Goal: Task Accomplishment & Management: Manage account settings

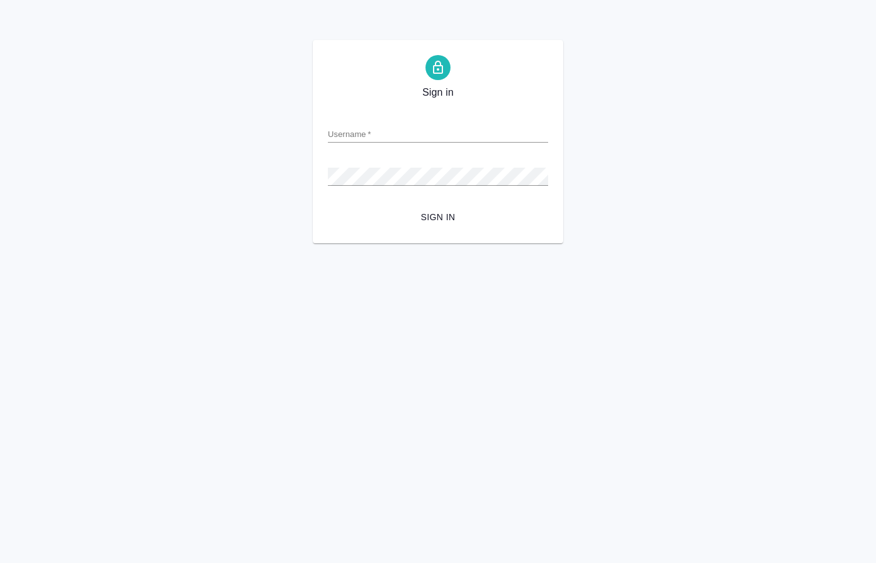
click at [357, 133] on input "Username   *" at bounding box center [438, 134] width 220 height 18
paste input "o.kucherenko@awatera.com"
type input "o.kucherenko@awatera.com"
click at [440, 218] on span "Sign in" at bounding box center [438, 218] width 200 height 16
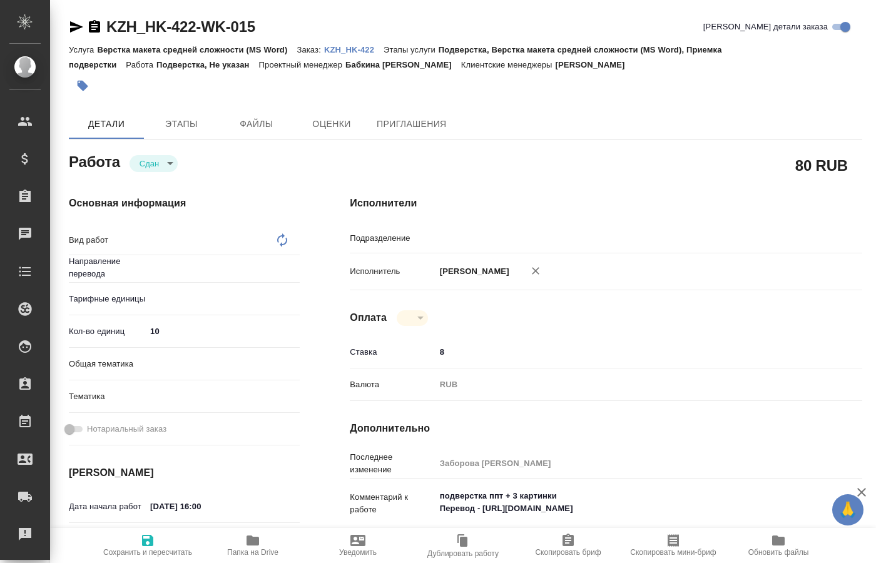
type textarea "x"
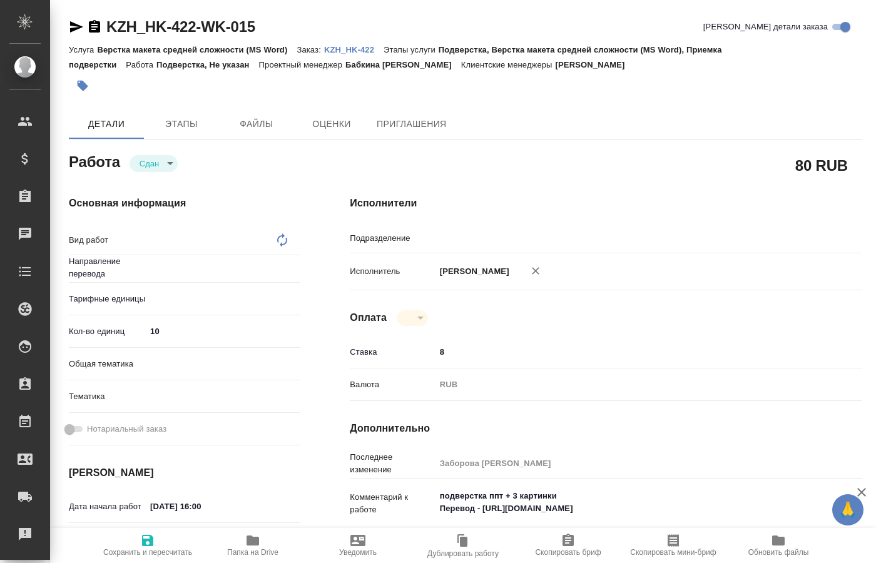
type textarea "x"
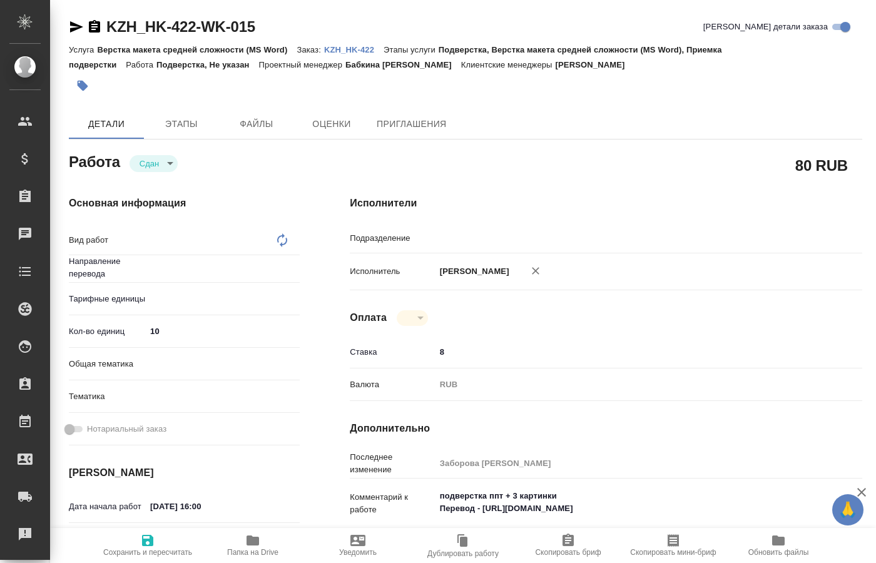
type textarea "x"
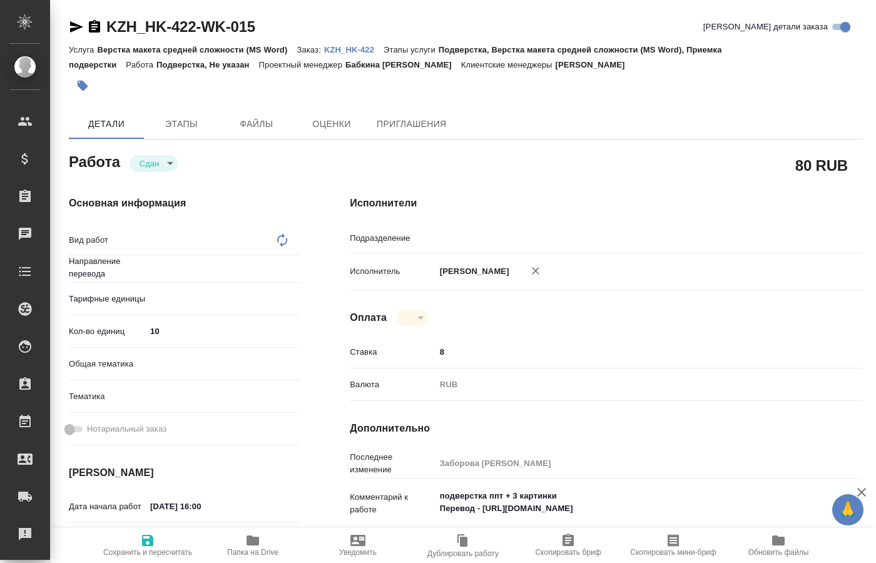
type textarea "x"
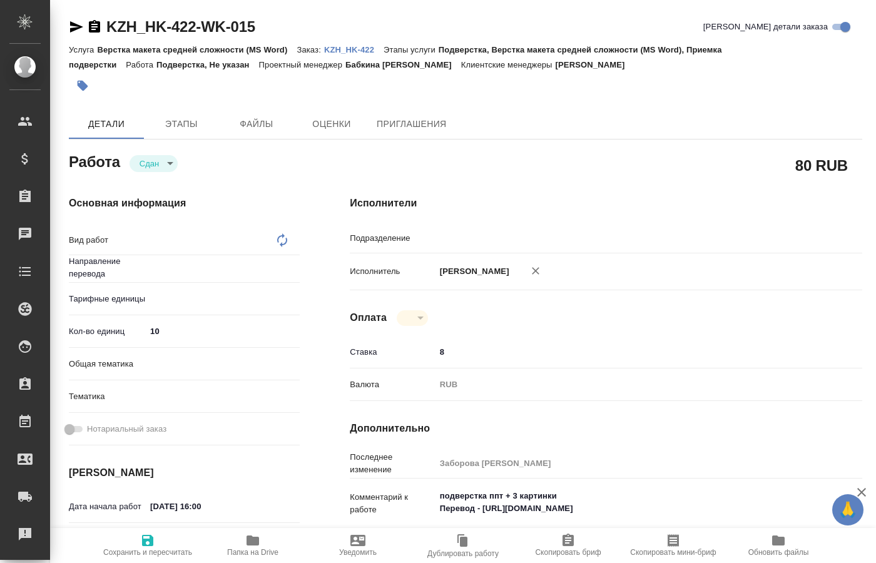
type textarea "x"
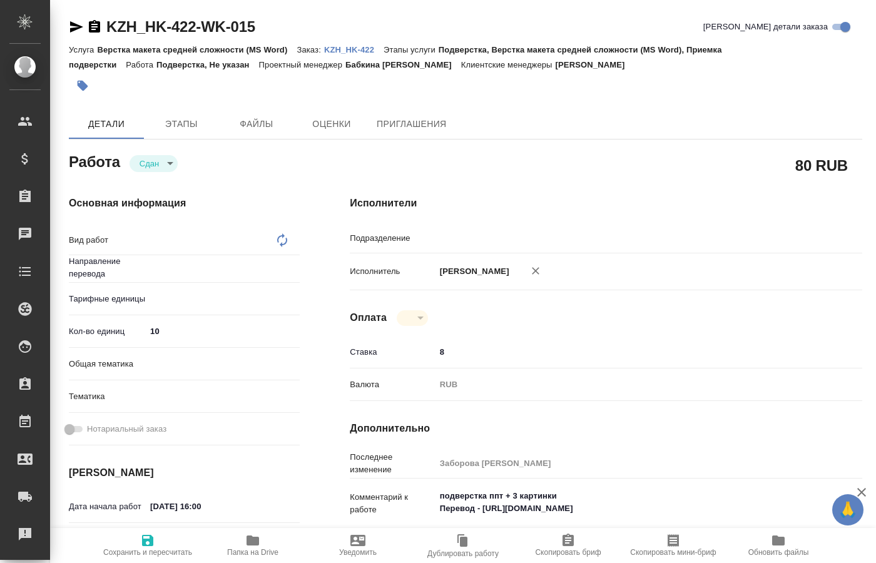
type textarea "x"
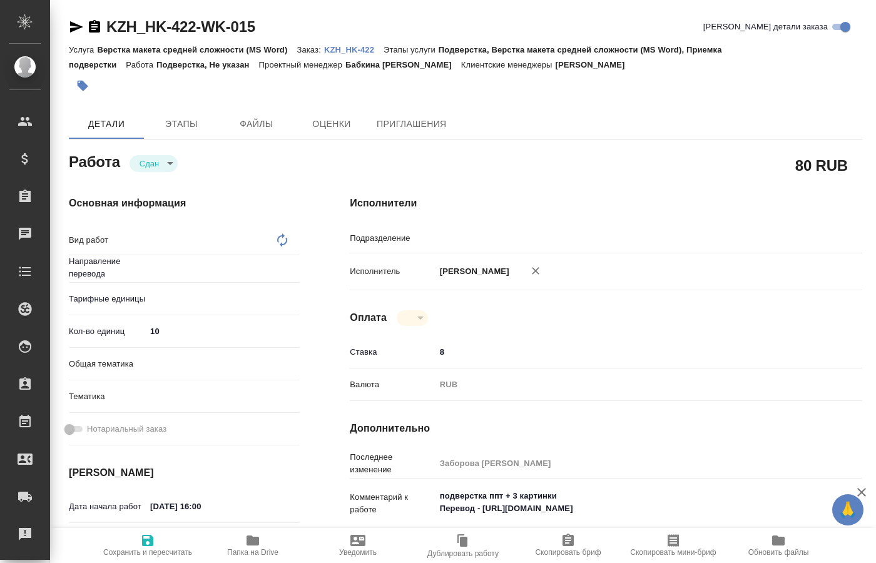
type textarea "x"
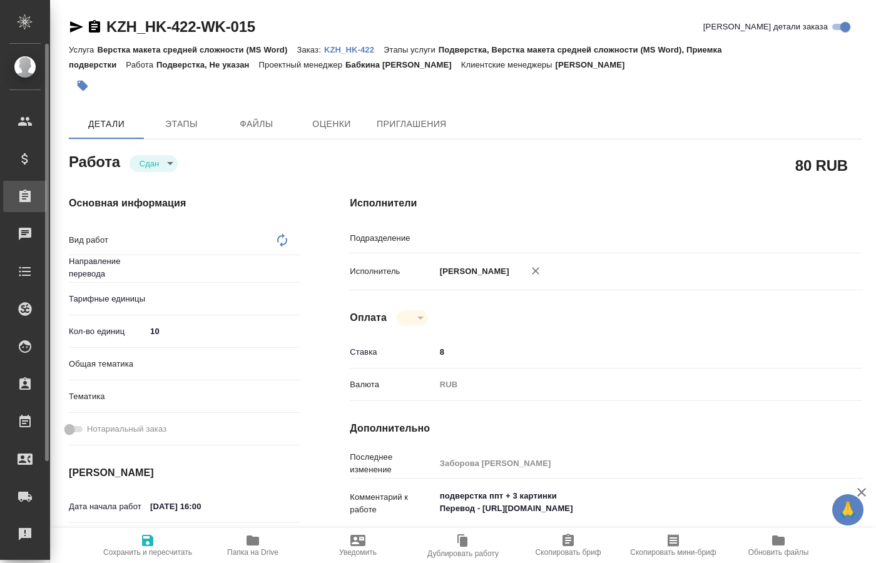
type textarea "x"
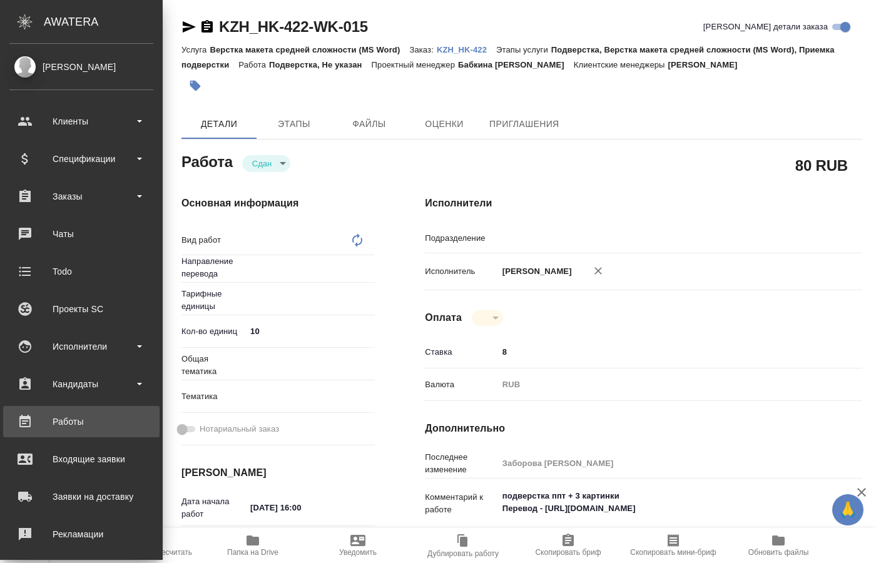
type textarea "x"
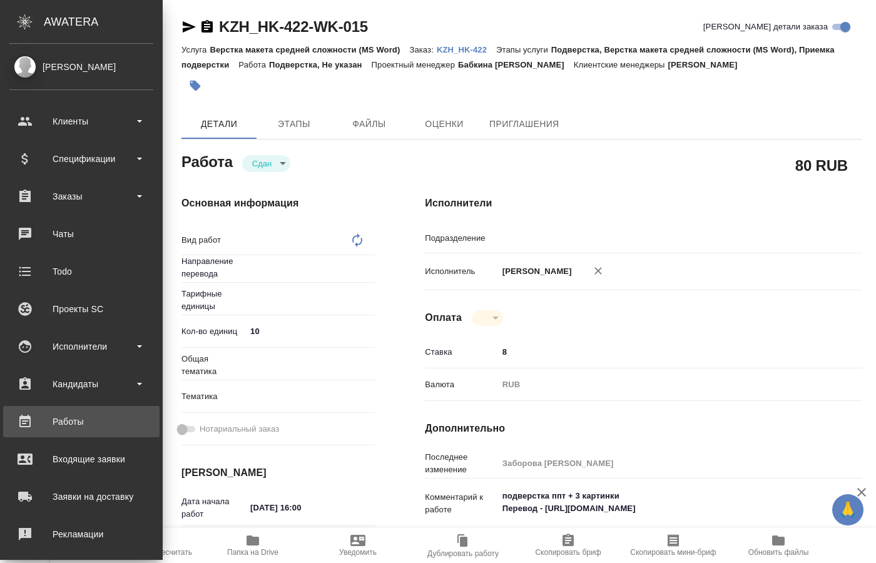
type textarea "x"
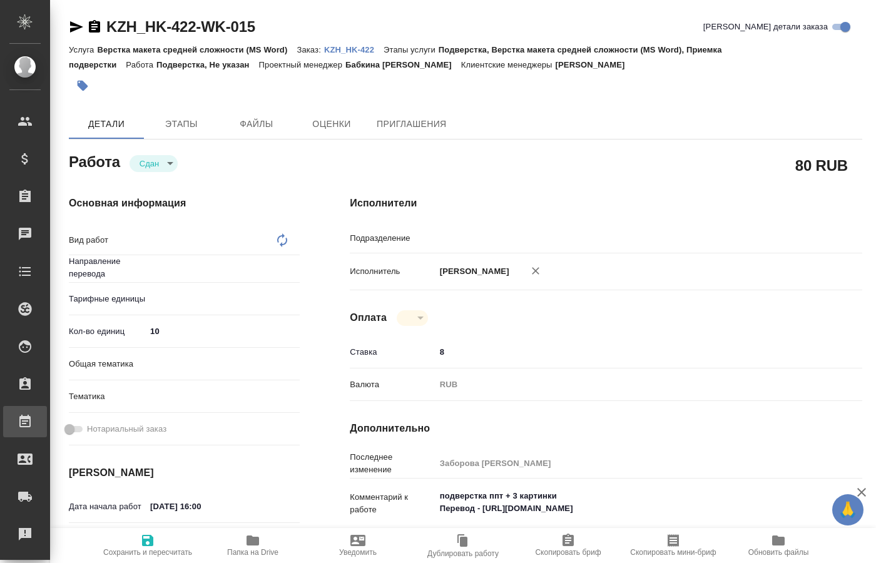
click at [25, 424] on div "Работы" at bounding box center [9, 421] width 31 height 19
type input "Не указан"
type textarea "Подверстка"
type textarea "x"
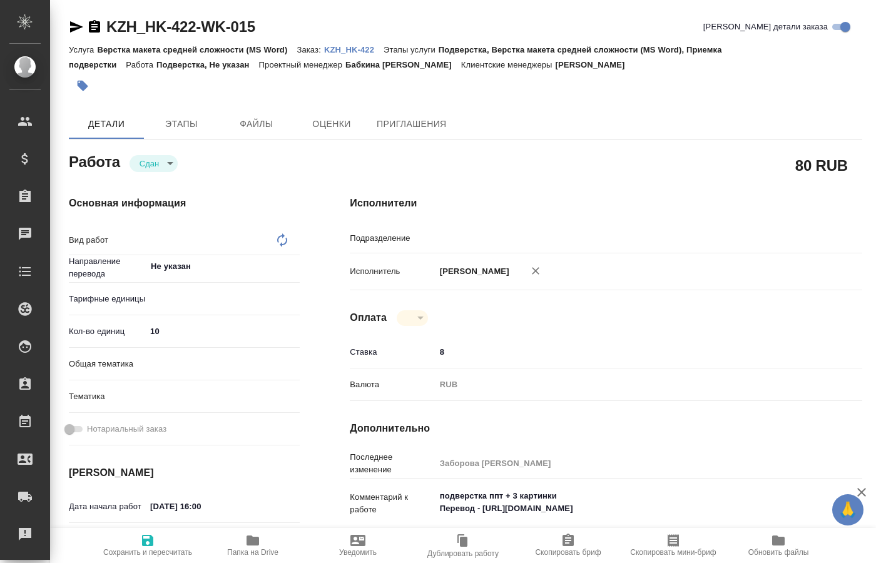
type textarea "x"
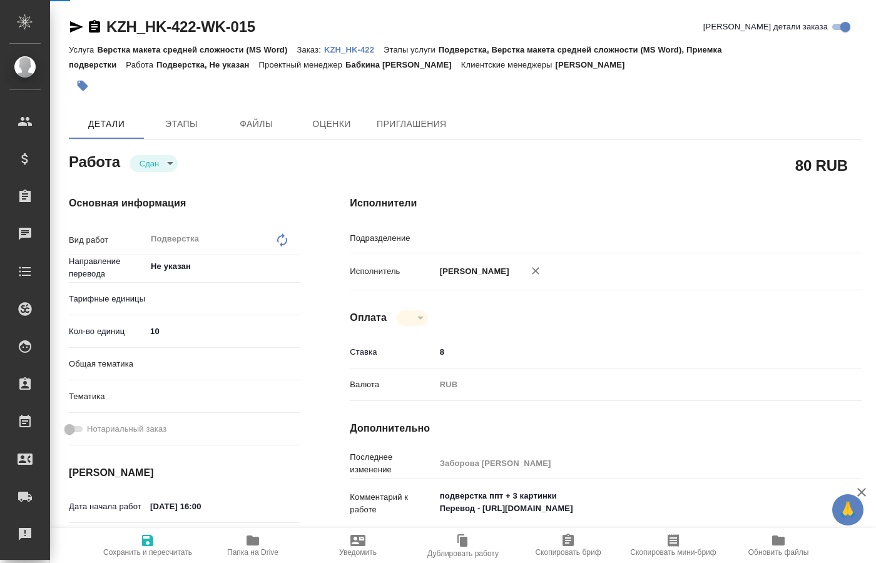
type textarea "x"
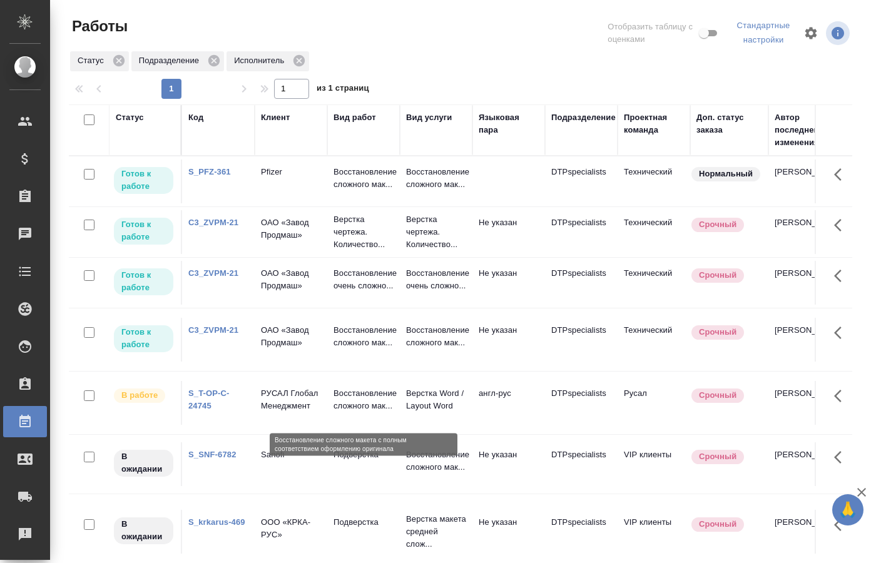
click at [340, 412] on p "Восстановление сложного мак..." at bounding box center [363, 399] width 60 height 25
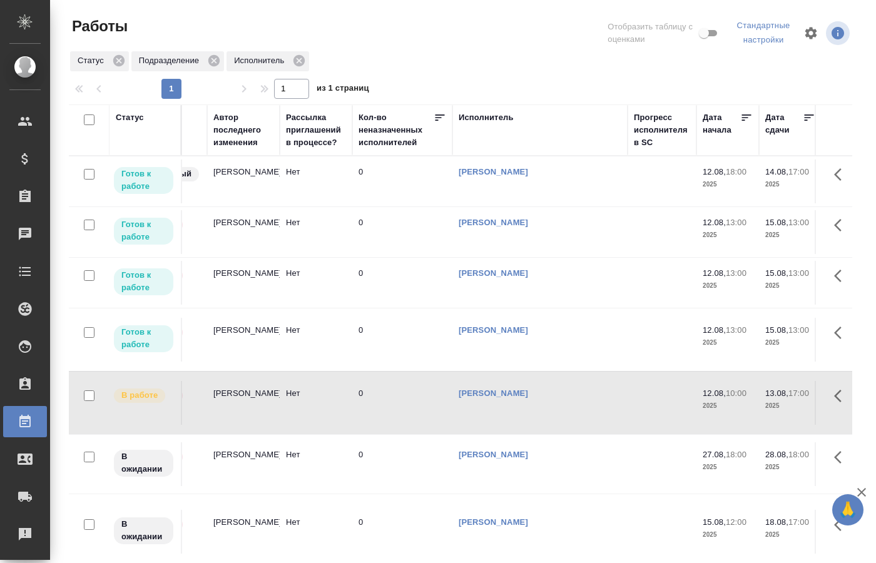
scroll to position [0, 617]
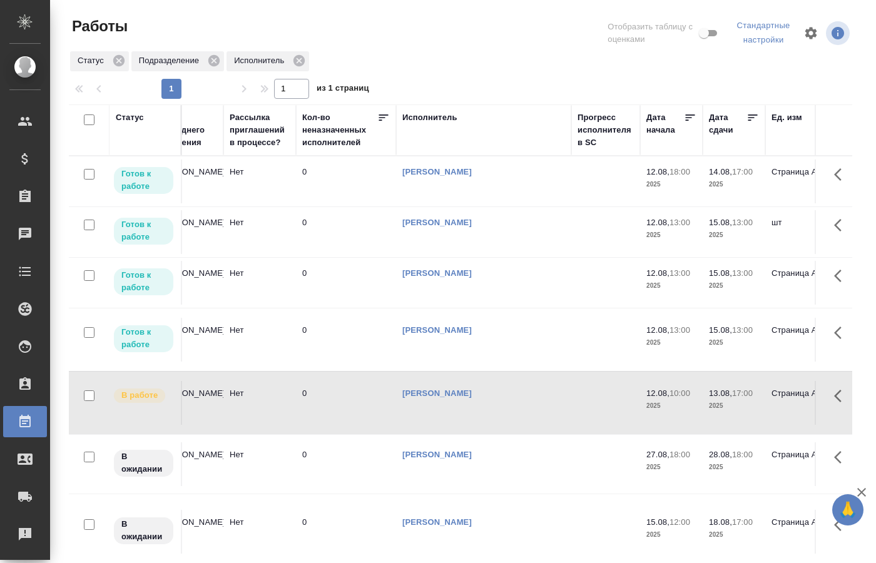
click at [472, 176] on link "[PERSON_NAME]" at bounding box center [436, 171] width 69 height 9
click at [460, 176] on link "[PERSON_NAME]" at bounding box center [436, 171] width 69 height 9
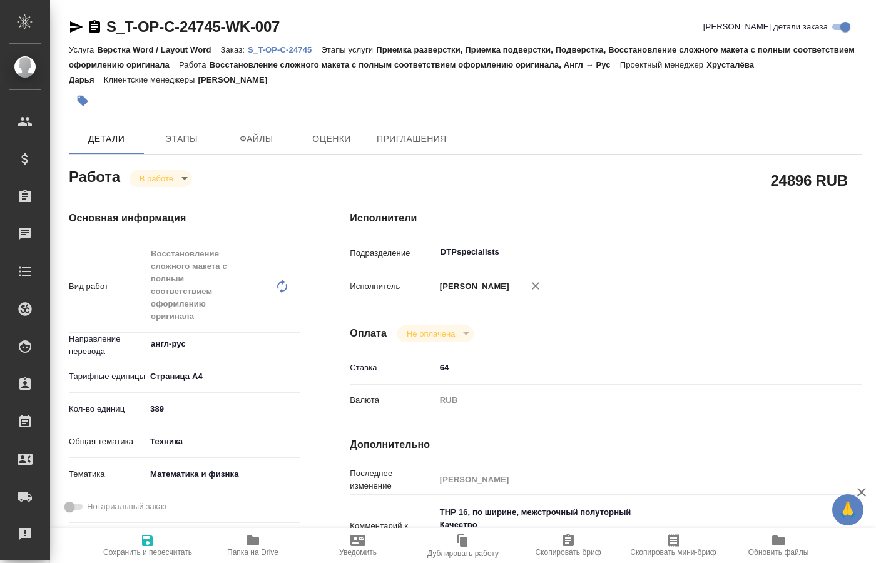
type textarea "x"
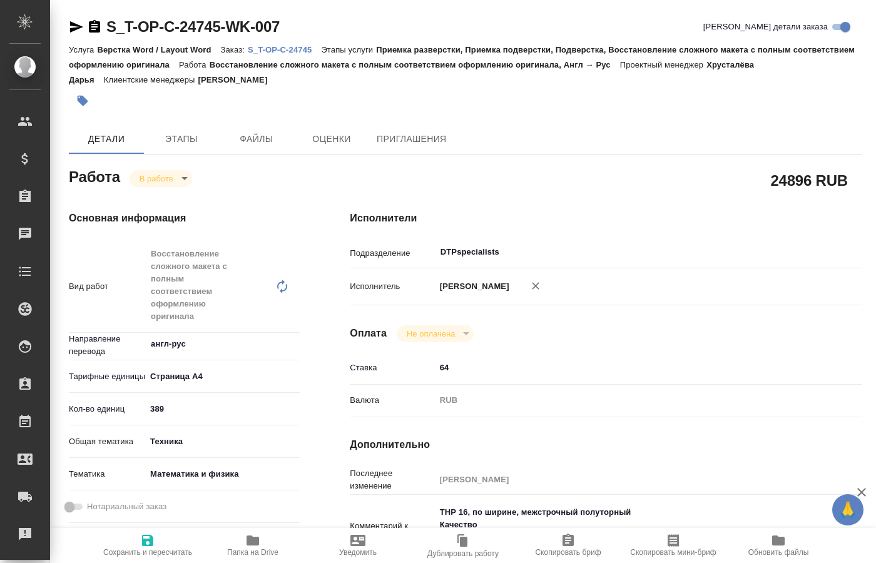
type textarea "x"
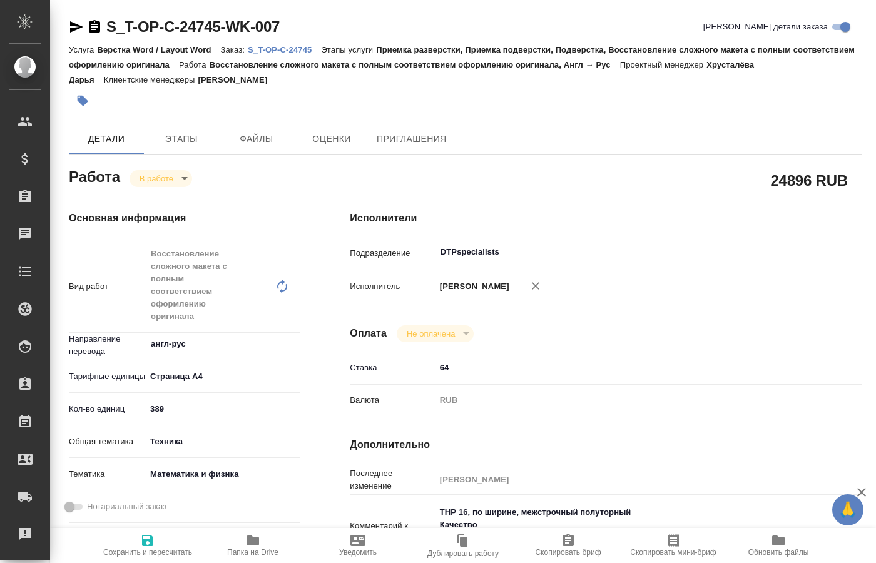
type textarea "x"
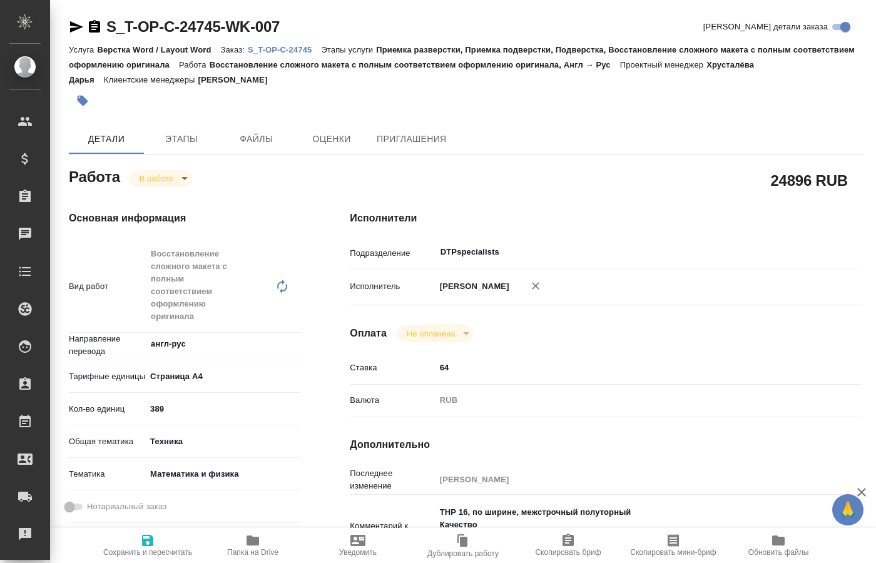
type textarea "x"
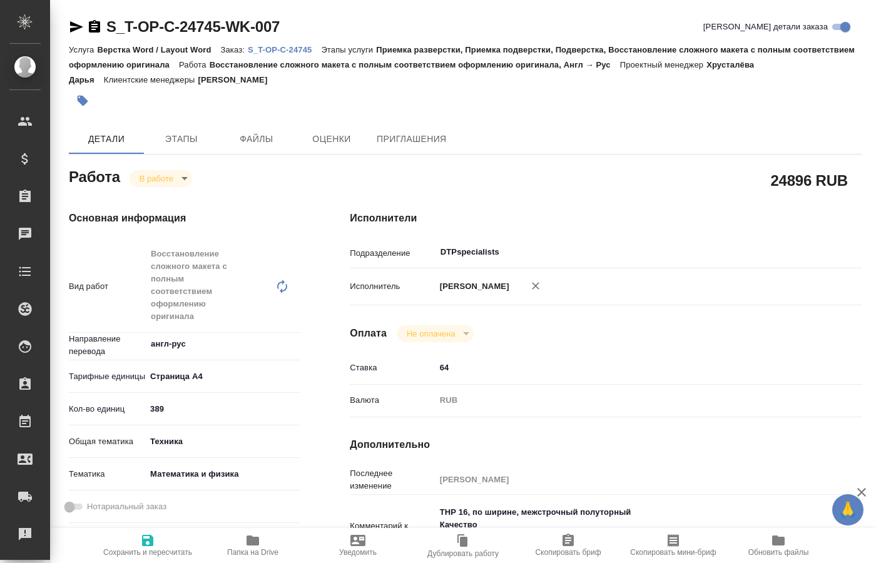
type textarea "x"
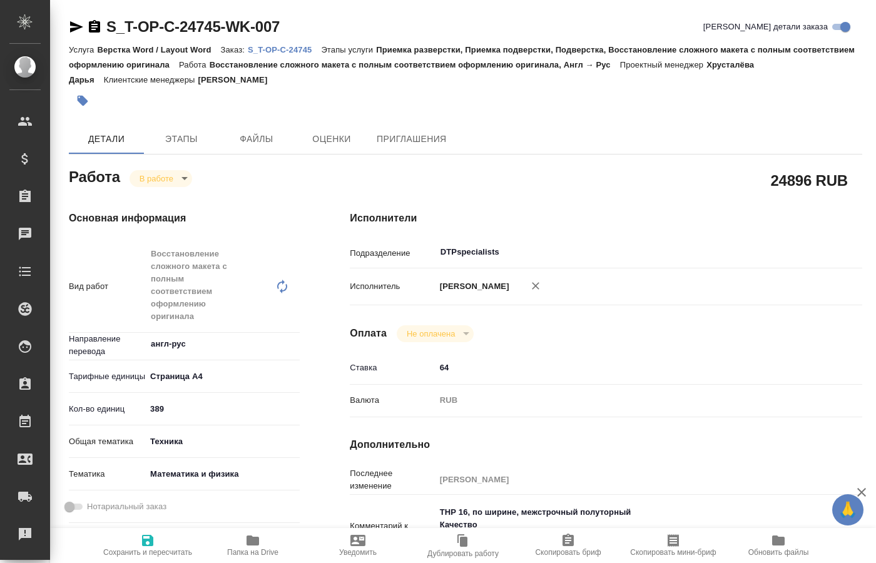
type textarea "x"
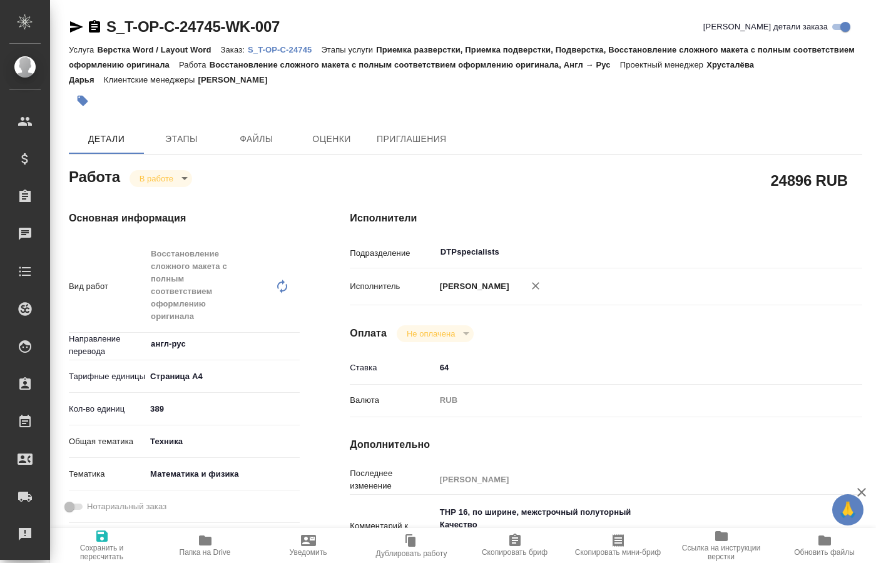
type textarea "x"
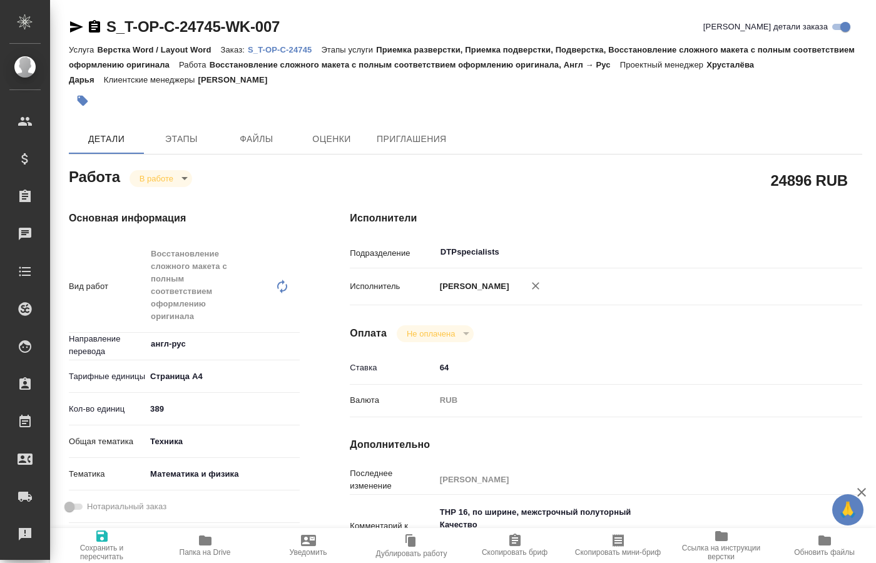
type textarea "x"
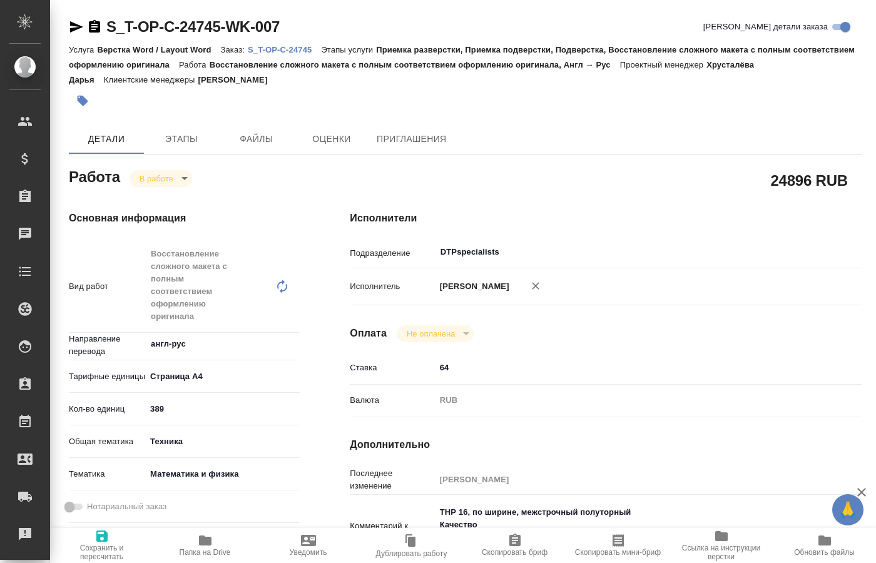
type textarea "x"
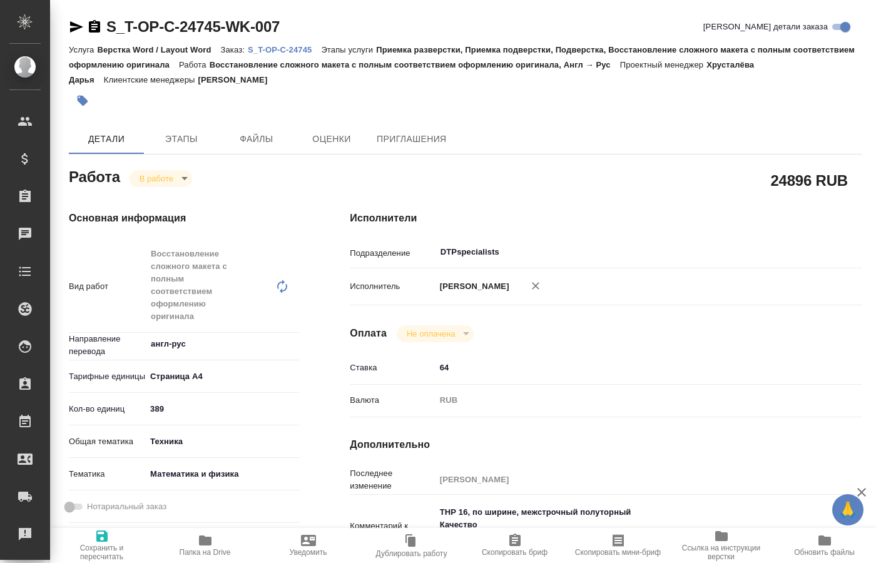
type textarea "x"
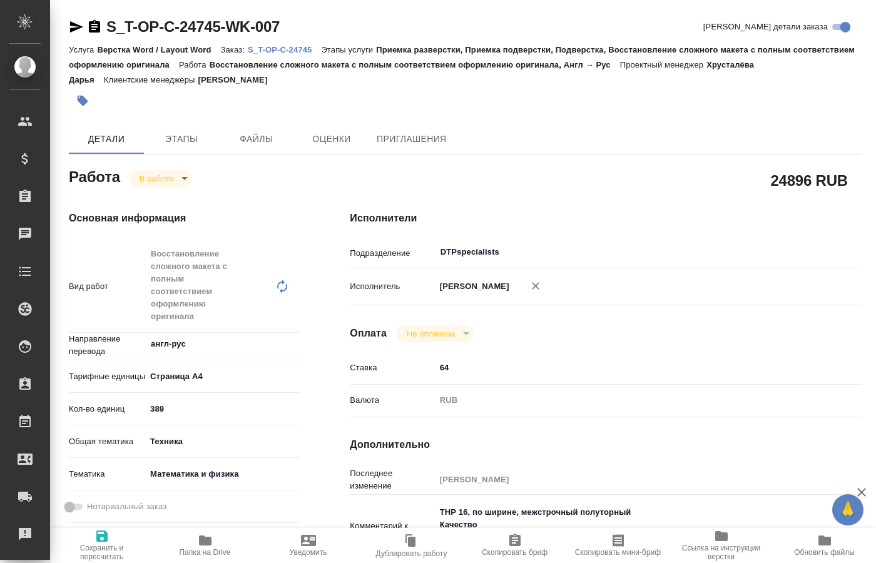
type textarea "x"
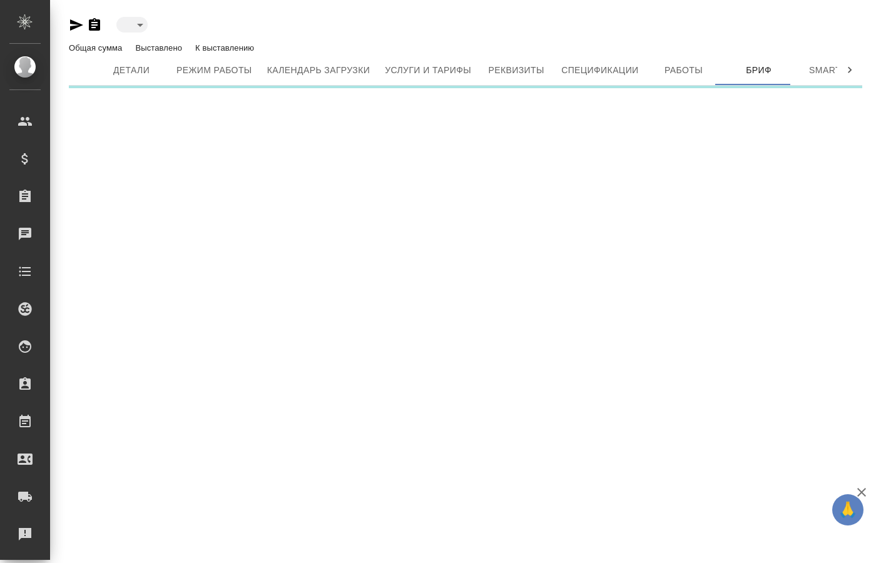
type input "active"
